Goal: Information Seeking & Learning: Learn about a topic

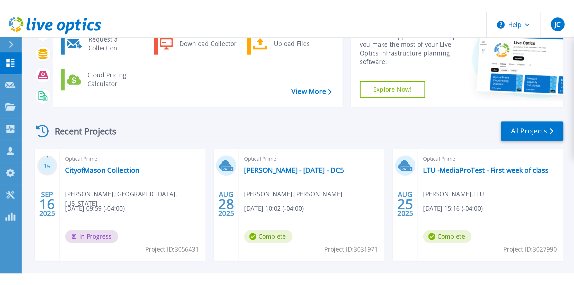
scroll to position [21, 0]
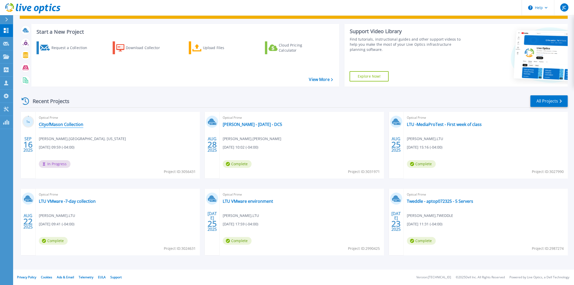
click at [69, 123] on link "CityofMason Collection" at bounding box center [61, 124] width 44 height 5
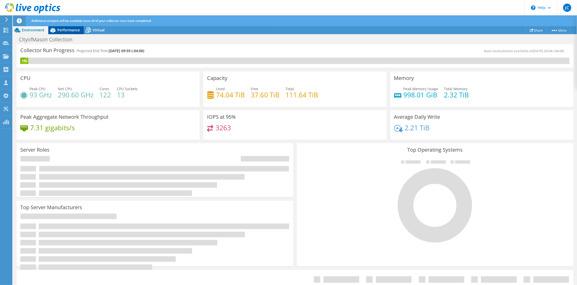
click at [64, 29] on span "Performance" at bounding box center [68, 29] width 23 height 5
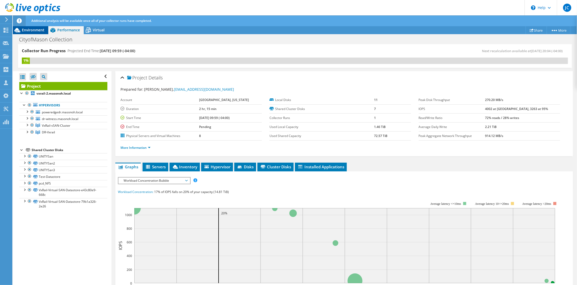
click at [36, 30] on span "Environment" at bounding box center [33, 29] width 23 height 5
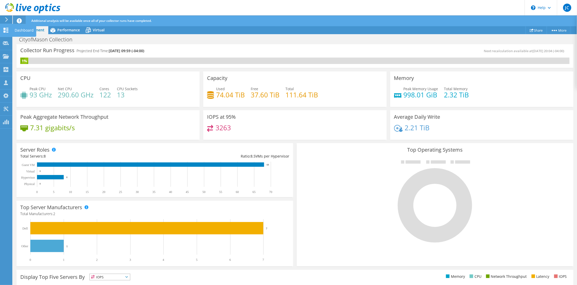
click at [5, 29] on use at bounding box center [6, 30] width 5 height 5
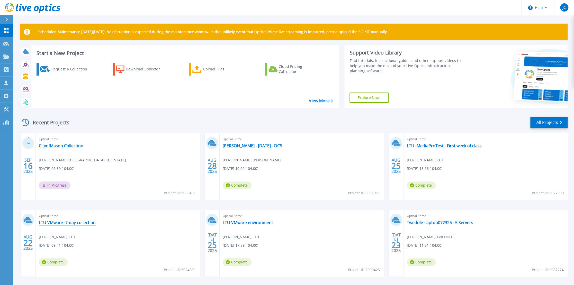
click at [70, 223] on link "LTU VMware -7-day collection" at bounding box center [67, 222] width 57 height 5
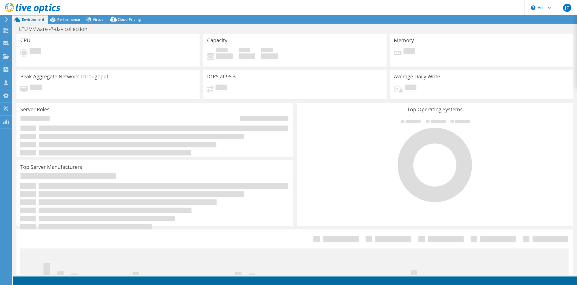
select select "USD"
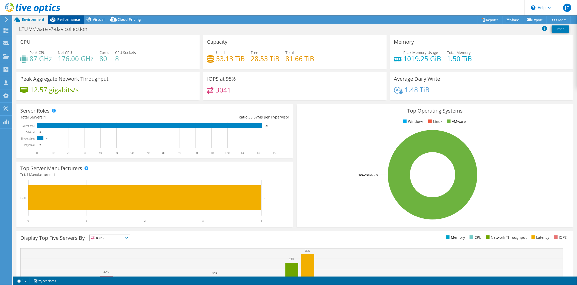
click at [64, 22] on span "Performance" at bounding box center [68, 19] width 23 height 5
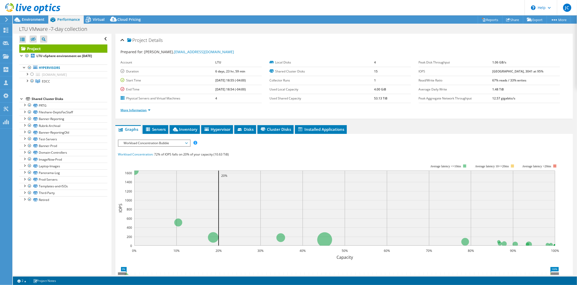
click at [136, 109] on link "More Information" at bounding box center [136, 110] width 30 height 4
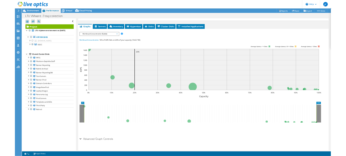
scroll to position [166, 0]
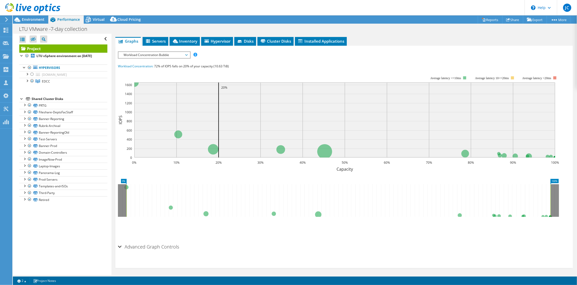
click at [82, 217] on div "Open All Close All Hide Excluded Nodes Project Tree Filter" at bounding box center [62, 154] width 98 height 241
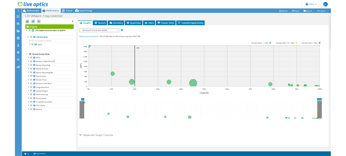
scroll to position [166, 0]
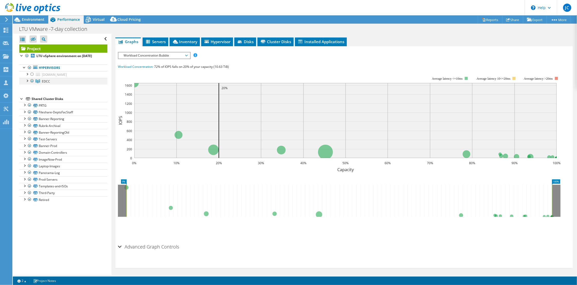
click at [26, 81] on div at bounding box center [26, 80] width 5 height 5
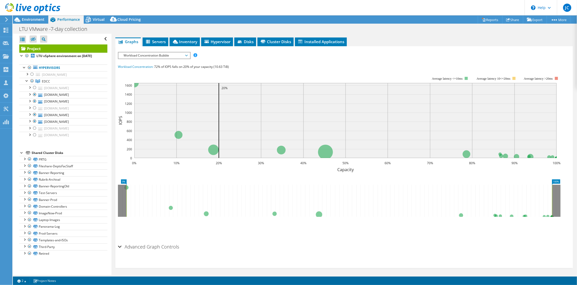
click at [22, 153] on div at bounding box center [21, 152] width 5 height 5
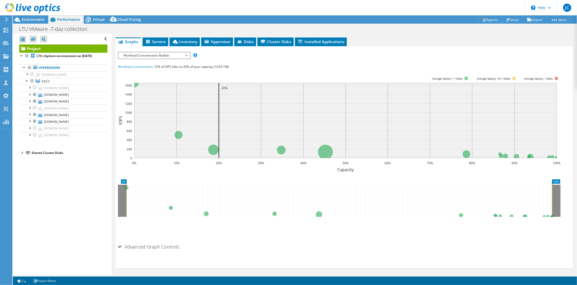
click at [22, 153] on div at bounding box center [21, 152] width 5 height 5
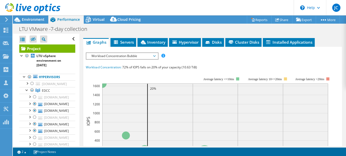
scroll to position [276, 0]
